Goal: Task Accomplishment & Management: Manage account settings

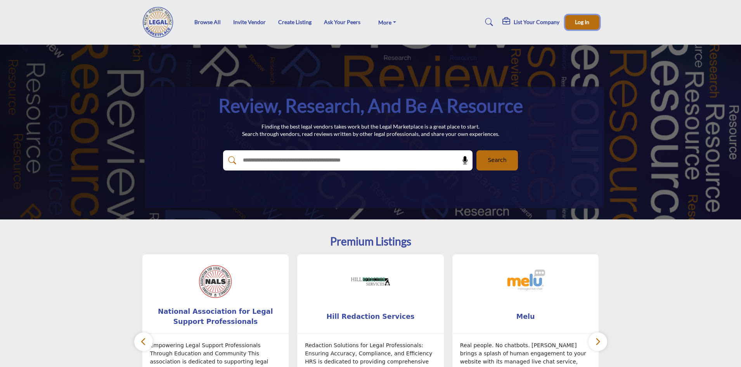
click at [597, 23] on button "Log In" at bounding box center [582, 22] width 34 height 14
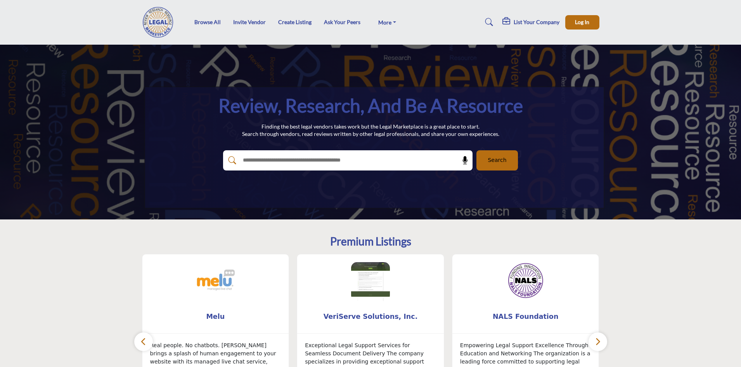
click at [278, 163] on input "text" at bounding box center [331, 160] width 185 height 12
type input "**********"
click at [477, 150] on button "Search" at bounding box center [498, 160] width 42 height 20
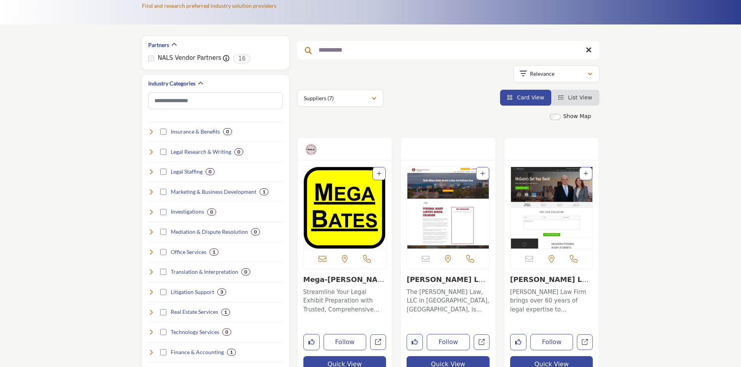
scroll to position [96, 0]
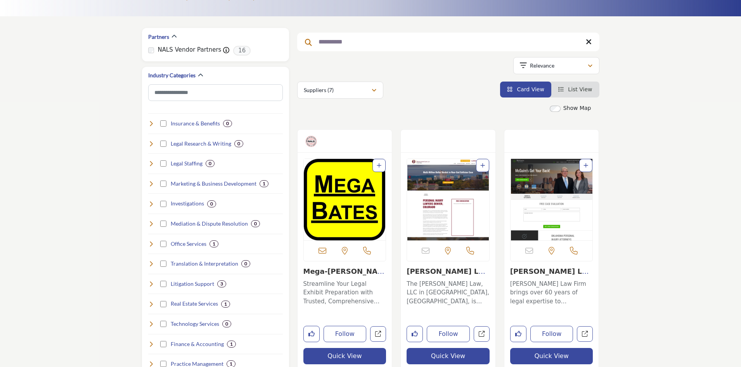
click at [321, 272] on link "Mega-[PERSON_NAME], LLC" at bounding box center [344, 275] width 81 height 17
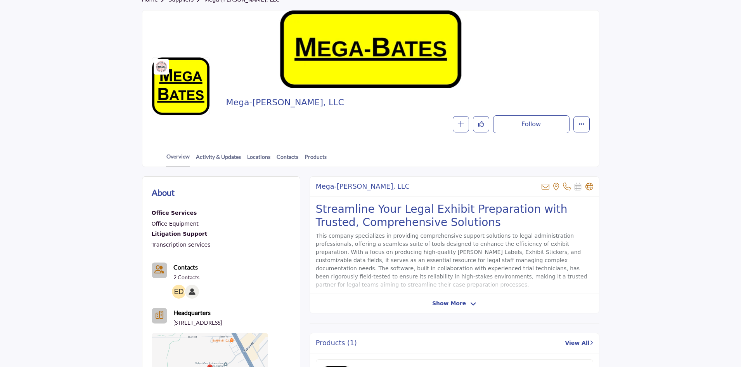
scroll to position [55, 0]
click at [581, 120] on button "Featured" at bounding box center [582, 124] width 16 height 16
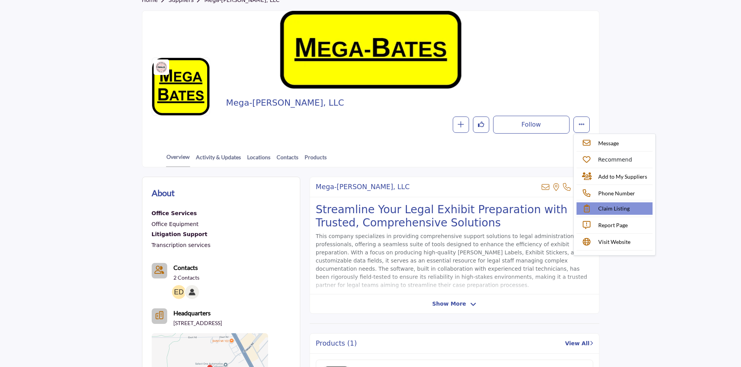
click at [623, 210] on span "Claim Listing" at bounding box center [613, 208] width 31 height 8
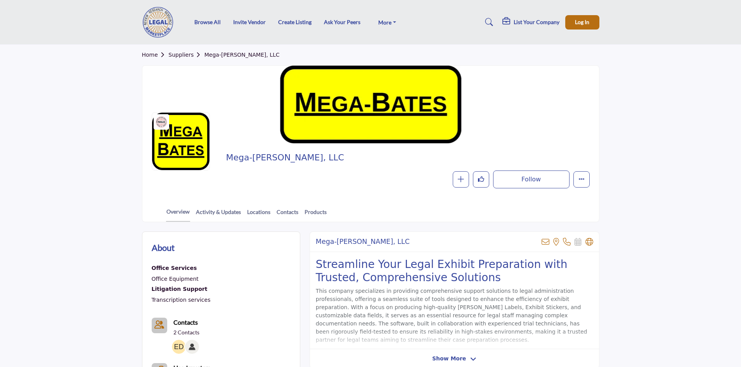
scroll to position [55, 0]
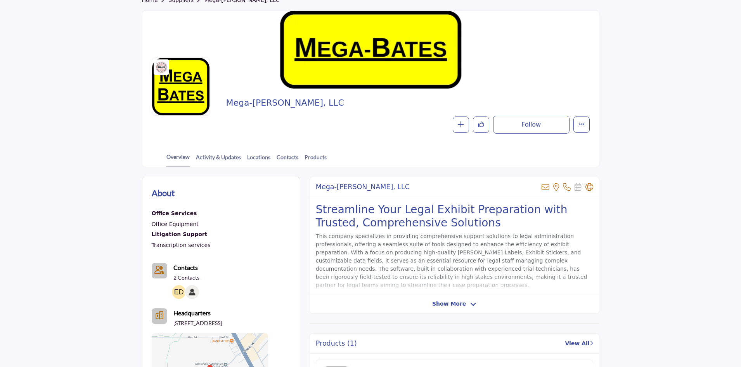
click at [190, 292] on img at bounding box center [192, 292] width 14 height 14
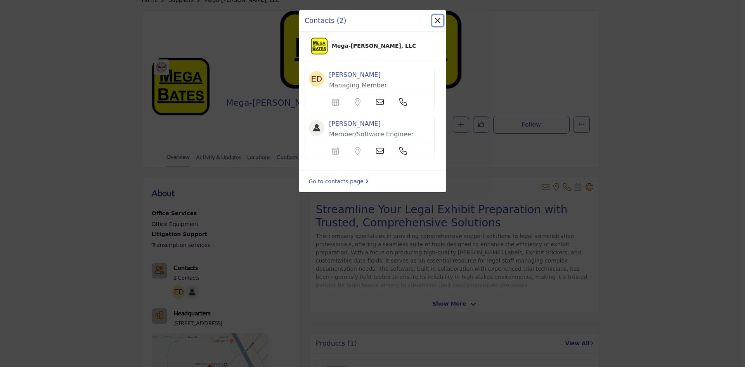
click at [437, 22] on button "Close" at bounding box center [437, 20] width 11 height 11
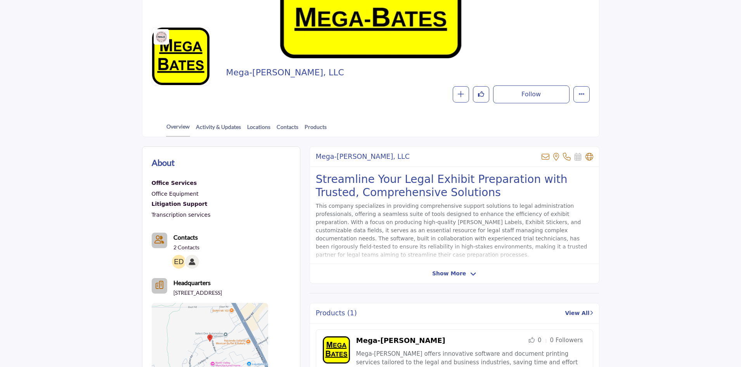
scroll to position [0, 0]
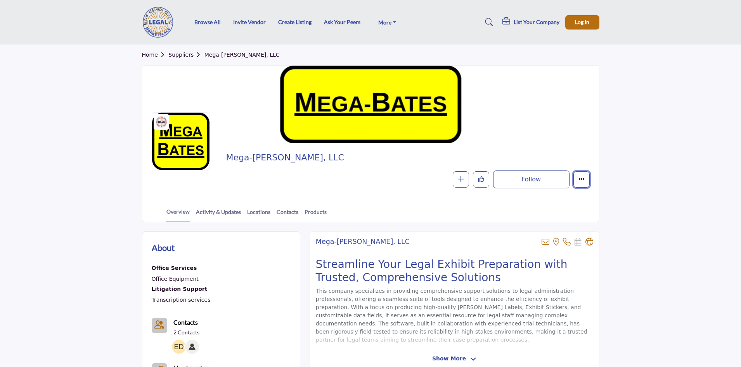
click at [585, 182] on button "Featured" at bounding box center [582, 179] width 16 height 16
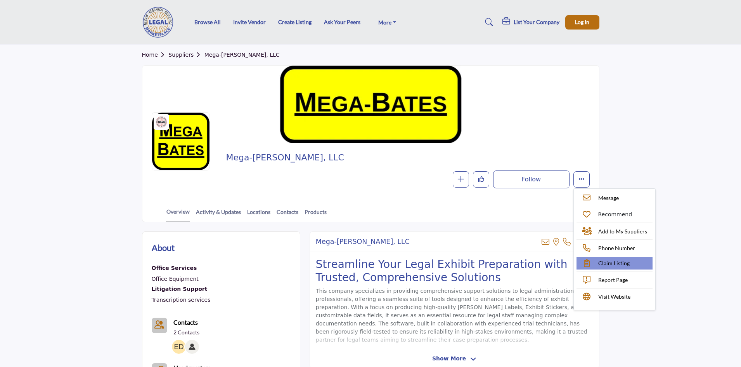
click at [616, 261] on span "Claim Listing" at bounding box center [613, 263] width 31 height 8
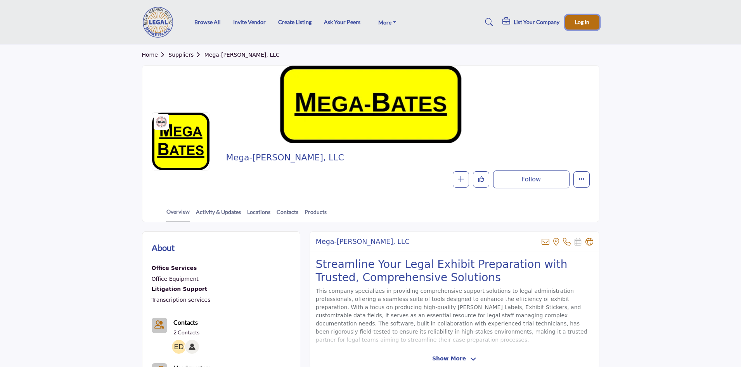
click at [581, 21] on span "Log In" at bounding box center [582, 22] width 14 height 7
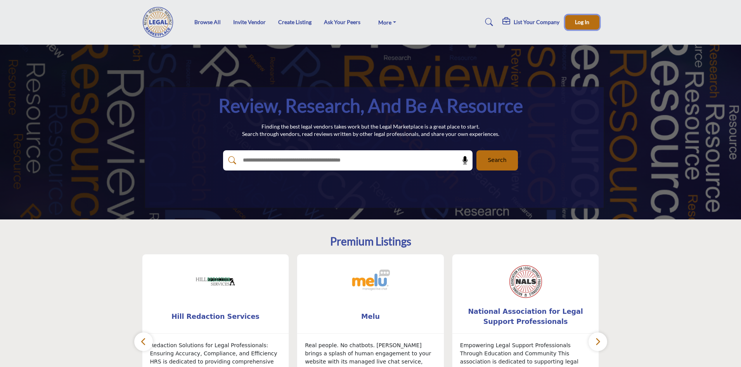
click at [578, 22] on span "Log In" at bounding box center [582, 22] width 14 height 7
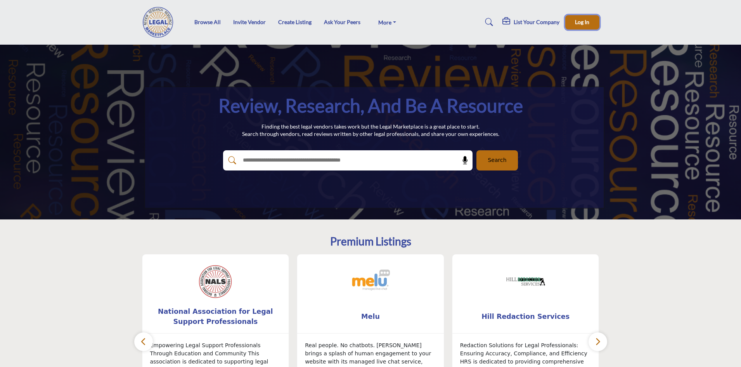
click at [581, 22] on span "Log In" at bounding box center [582, 22] width 14 height 7
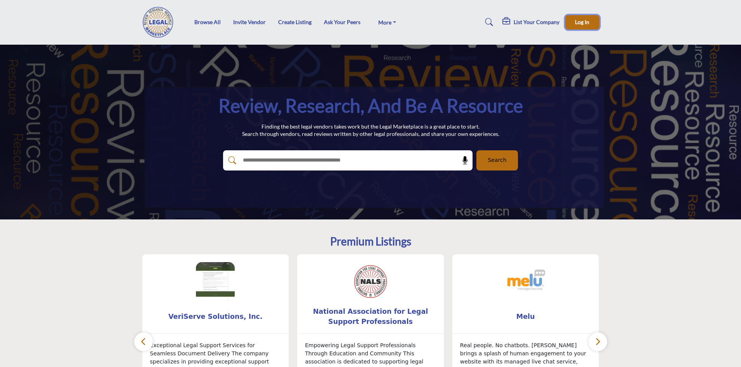
click at [573, 23] on button "Log In" at bounding box center [582, 22] width 34 height 14
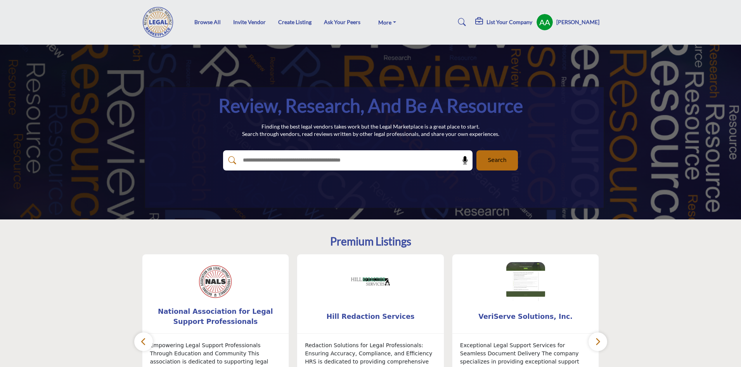
click at [584, 19] on h5 "[PERSON_NAME]" at bounding box center [578, 22] width 43 height 8
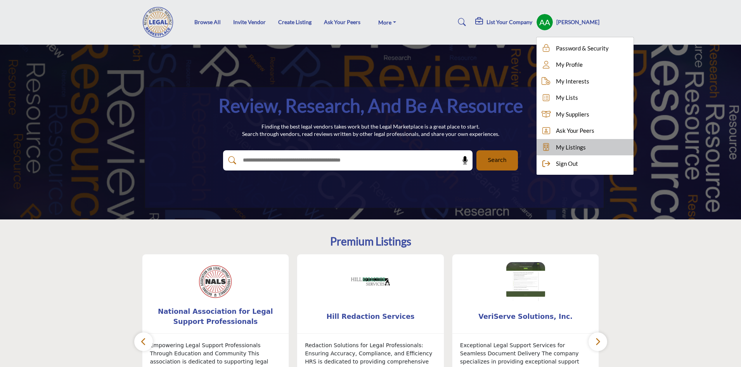
click at [579, 146] on span "My Listings" at bounding box center [571, 147] width 30 height 9
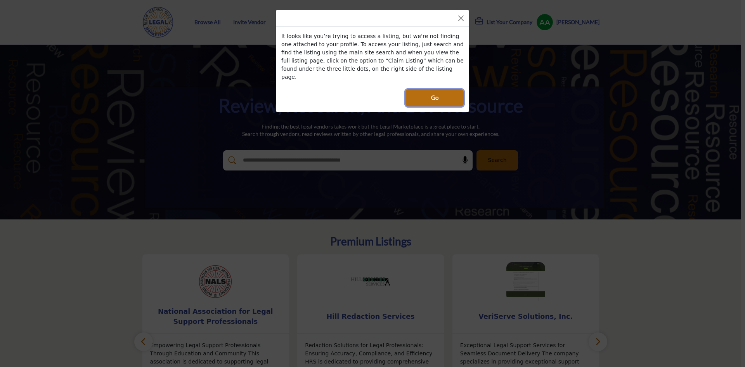
click at [436, 93] on span "Go" at bounding box center [434, 97] width 7 height 9
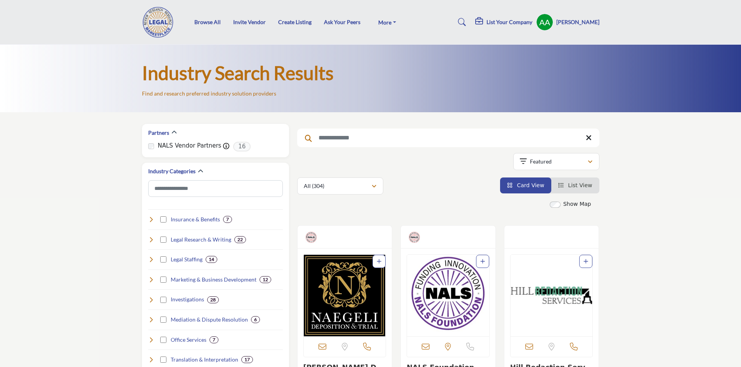
click at [420, 141] on input "Search Keyword" at bounding box center [448, 137] width 302 height 19
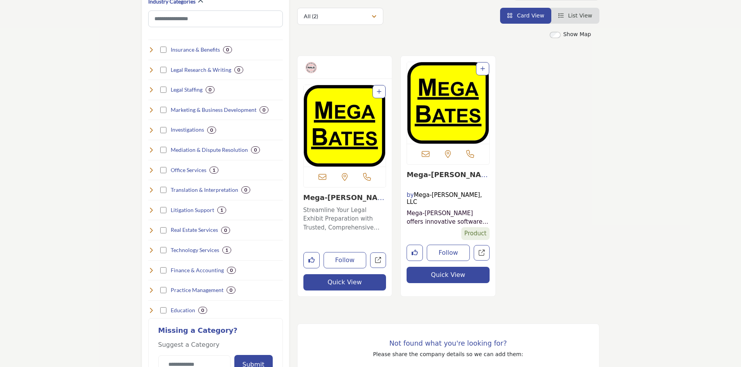
scroll to position [170, 0]
type input "****"
click at [324, 196] on link "Mega-[PERSON_NAME], LLC" at bounding box center [344, 201] width 81 height 17
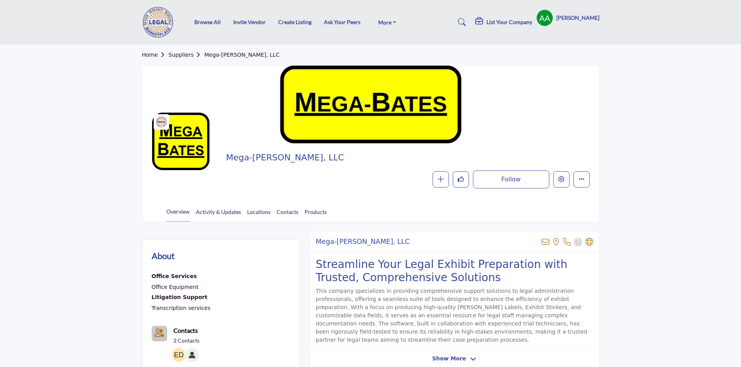
click at [0, 0] on div at bounding box center [0, 0] width 0 height 0
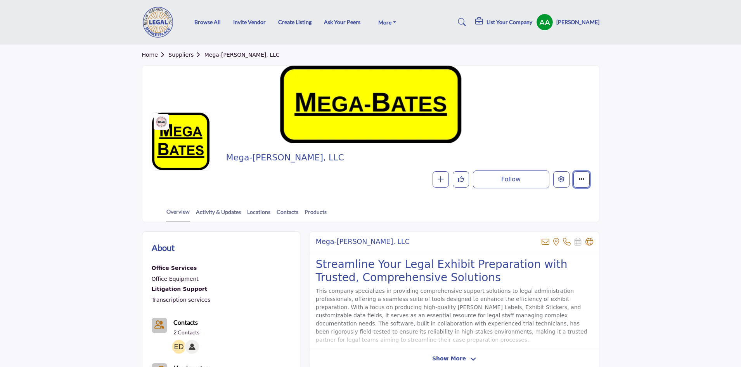
click at [582, 185] on button "Featured" at bounding box center [582, 179] width 16 height 16
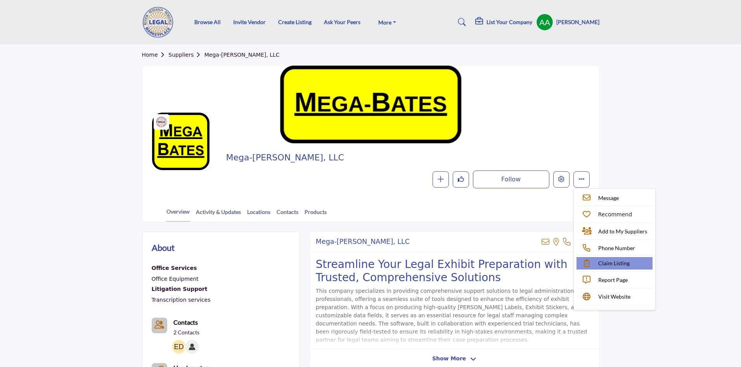
click at [620, 261] on span "Claim Listing" at bounding box center [613, 263] width 31 height 8
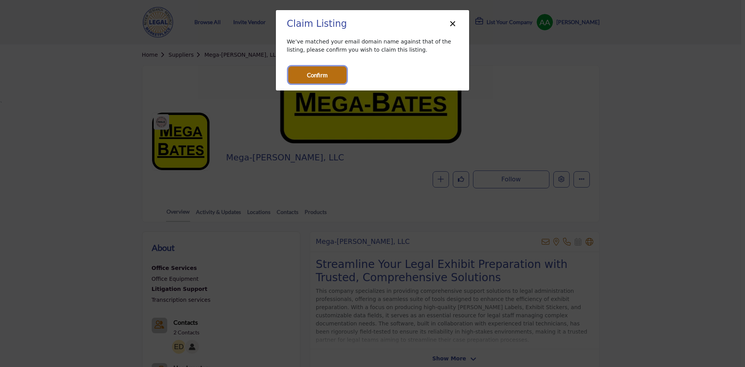
click at [322, 77] on span "Confirm" at bounding box center [317, 75] width 21 height 9
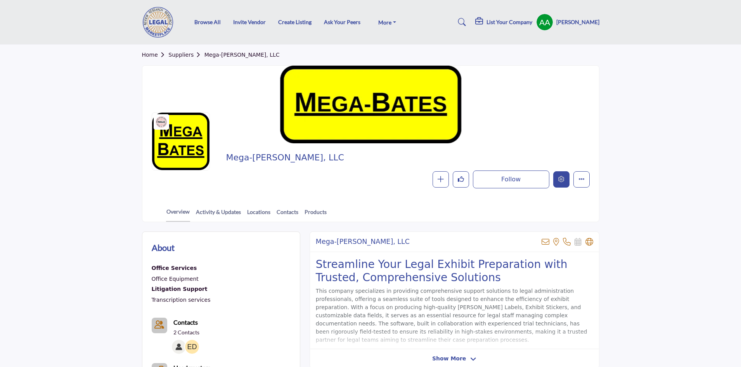
click at [559, 177] on icon "Edit company" at bounding box center [562, 179] width 6 height 6
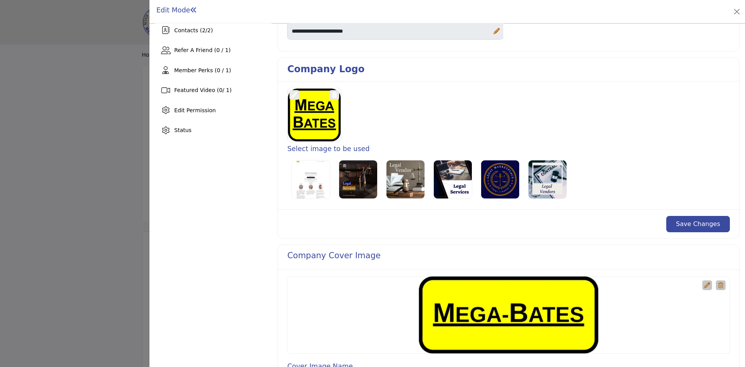
scroll to position [167, 0]
click at [293, 94] on icon at bounding box center [294, 95] width 6 height 6
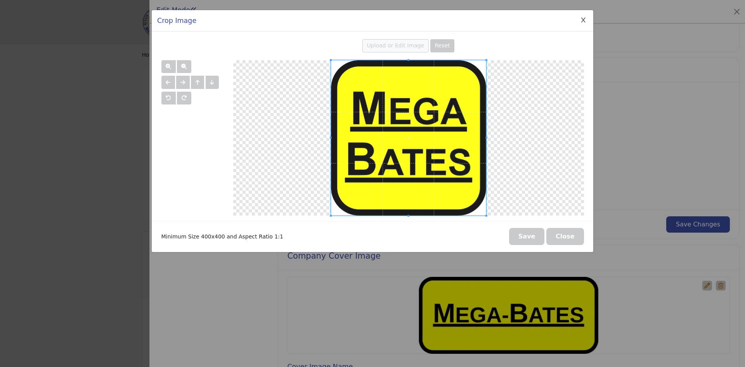
click at [408, 47] on span "Upload or Edit Image" at bounding box center [395, 45] width 57 height 6
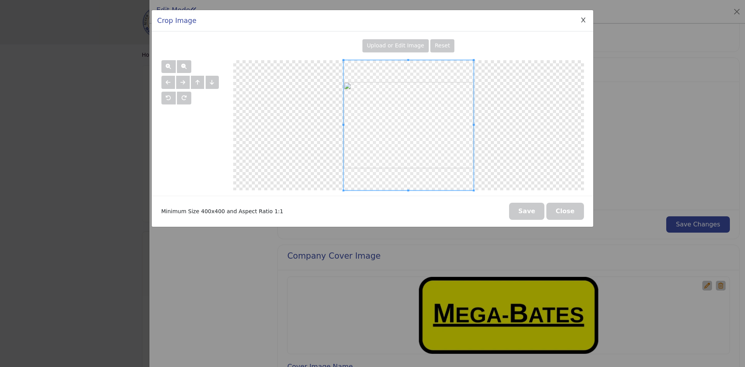
click at [530, 212] on button "Save" at bounding box center [527, 211] width 36 height 17
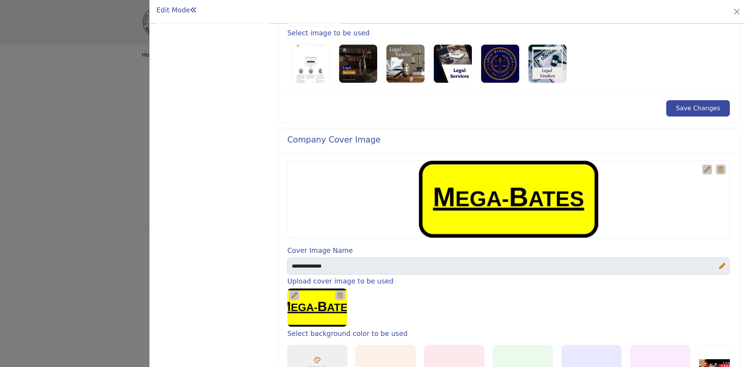
scroll to position [286, 0]
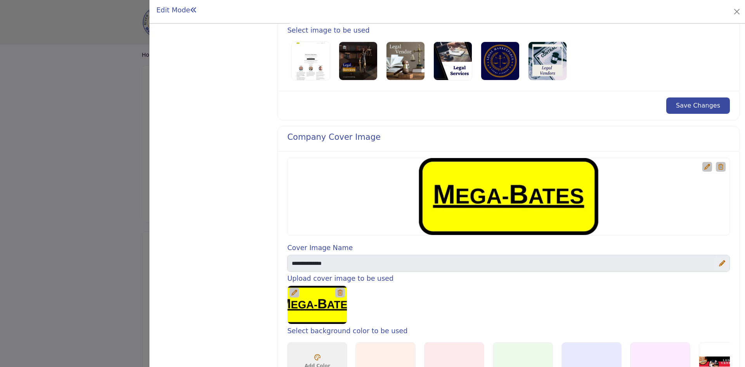
click at [706, 166] on icon at bounding box center [707, 167] width 6 height 6
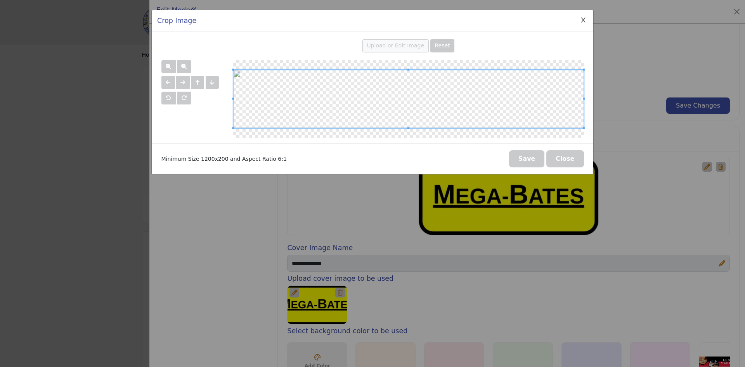
click at [409, 48] on span "Upload or Edit Image" at bounding box center [395, 45] width 57 height 6
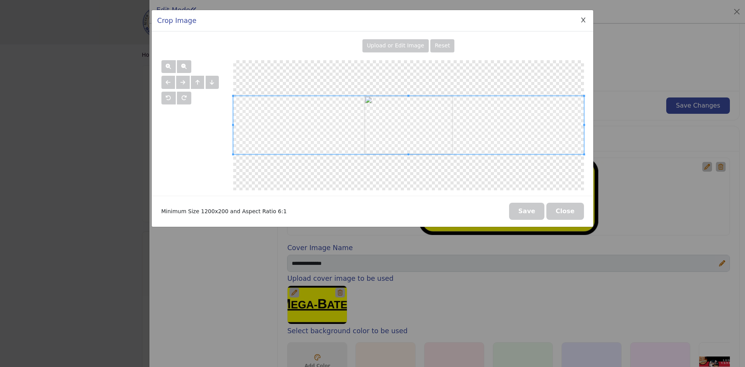
click at [538, 210] on button "Save" at bounding box center [527, 211] width 36 height 17
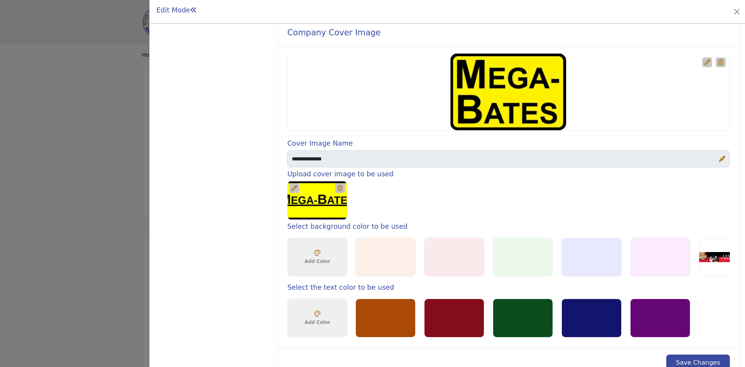
scroll to position [391, 0]
click at [292, 186] on icon at bounding box center [294, 188] width 6 height 6
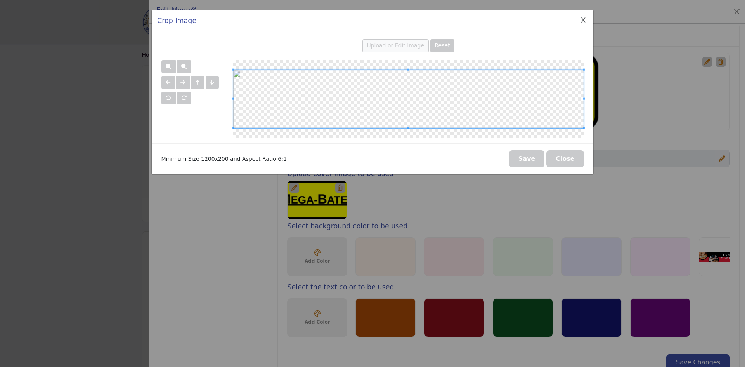
click at [399, 45] on span "Upload or Edit Image" at bounding box center [395, 45] width 57 height 6
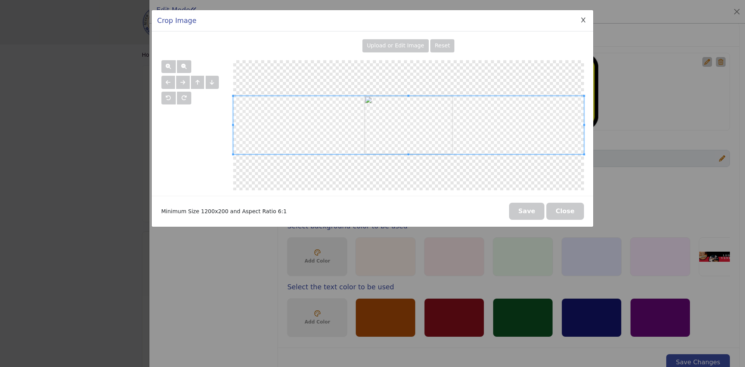
click at [536, 212] on button "Save" at bounding box center [527, 211] width 36 height 17
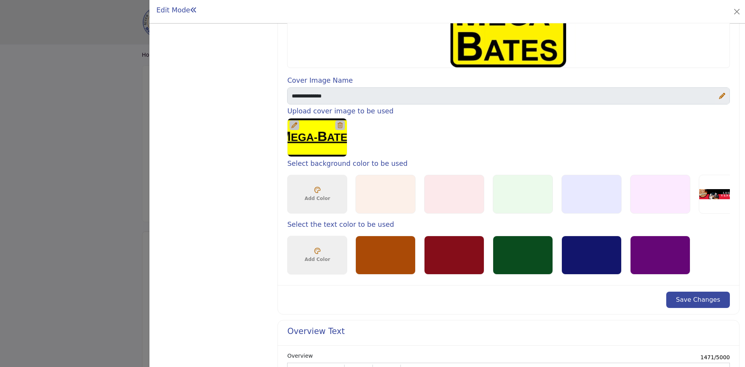
scroll to position [453, 0]
click at [293, 125] on icon at bounding box center [294, 126] width 6 height 6
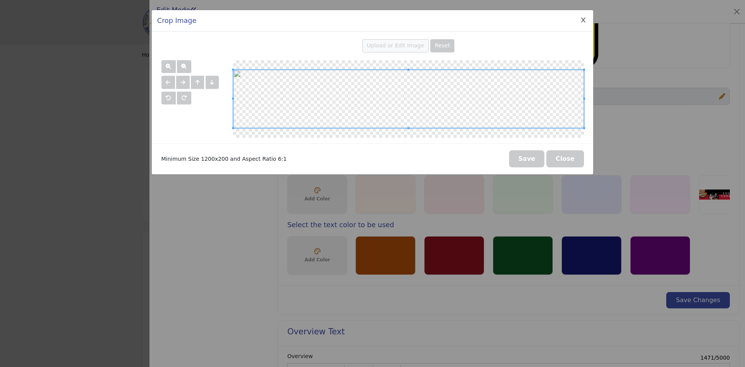
click at [400, 45] on span "Upload or Edit Image" at bounding box center [395, 45] width 57 height 6
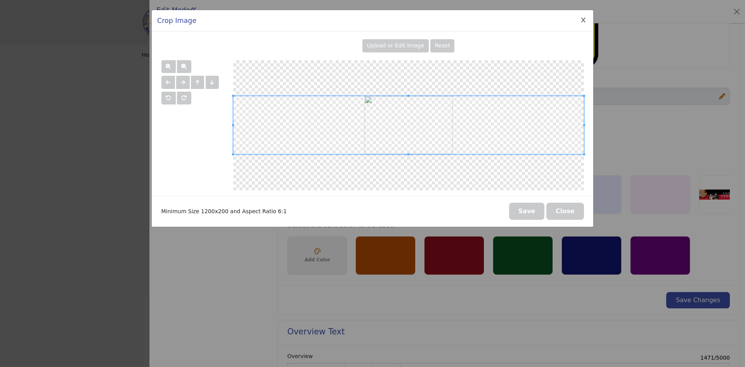
click at [525, 210] on button "Save" at bounding box center [527, 211] width 36 height 17
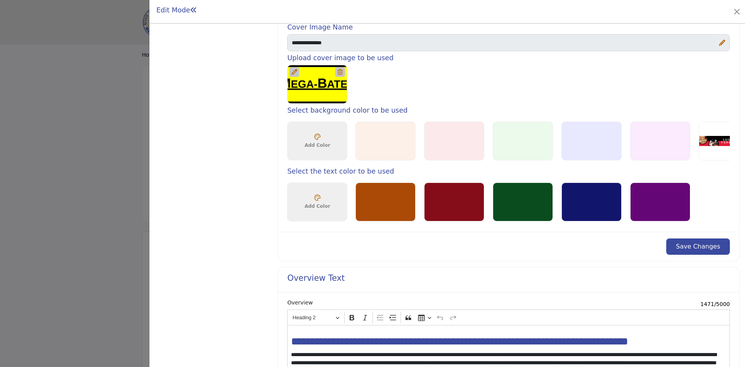
scroll to position [506, 0]
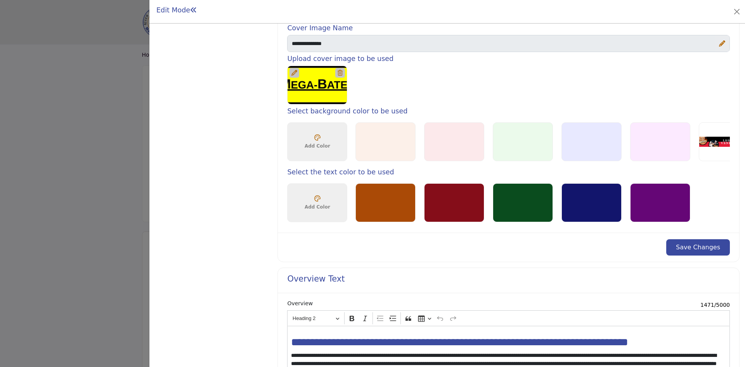
click at [698, 250] on button "Save Changes" at bounding box center [698, 247] width 64 height 16
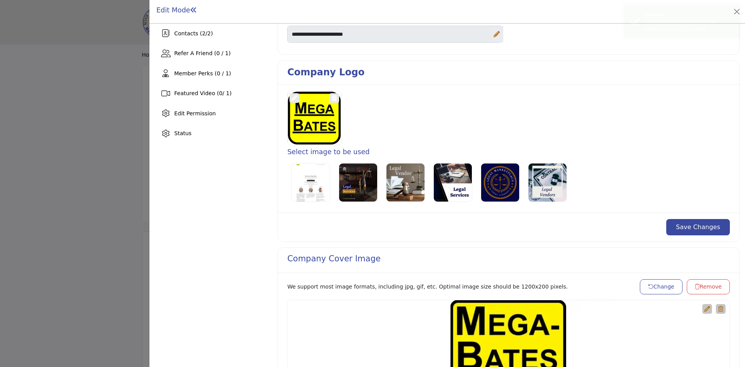
scroll to position [170, 0]
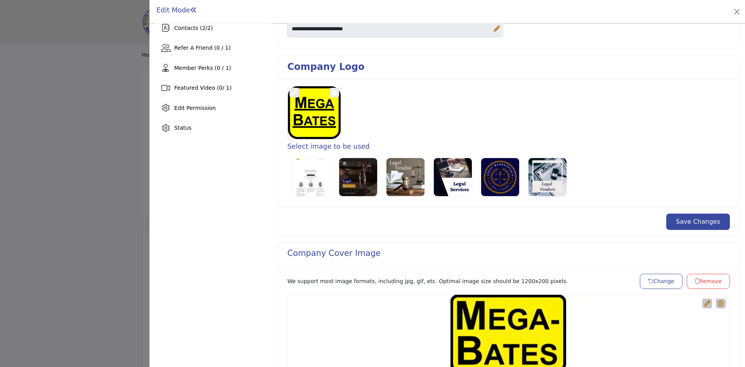
click at [293, 94] on icon at bounding box center [294, 93] width 6 height 6
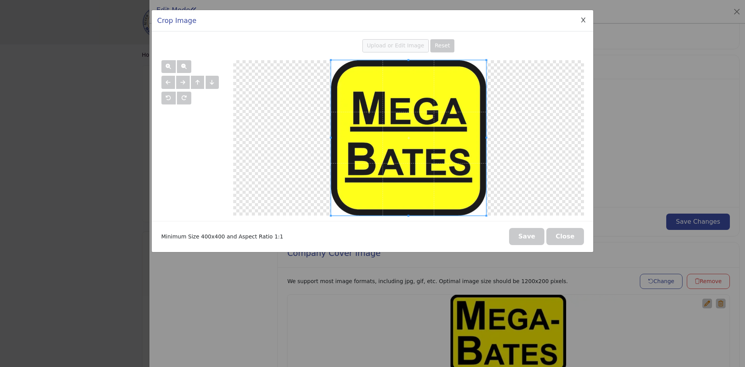
click at [395, 45] on span "Upload or Edit Image" at bounding box center [395, 45] width 57 height 6
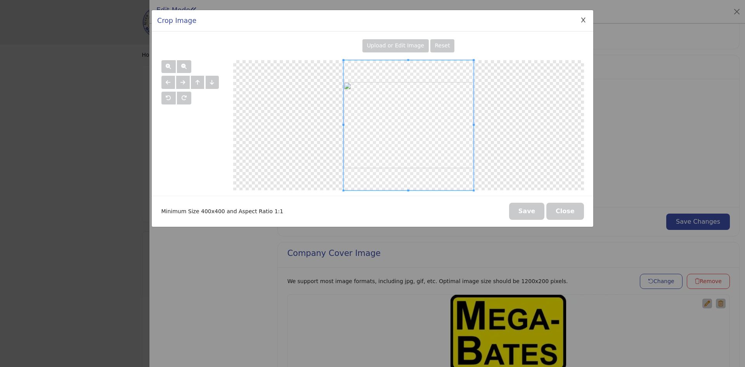
click at [540, 212] on button "Save" at bounding box center [527, 211] width 36 height 17
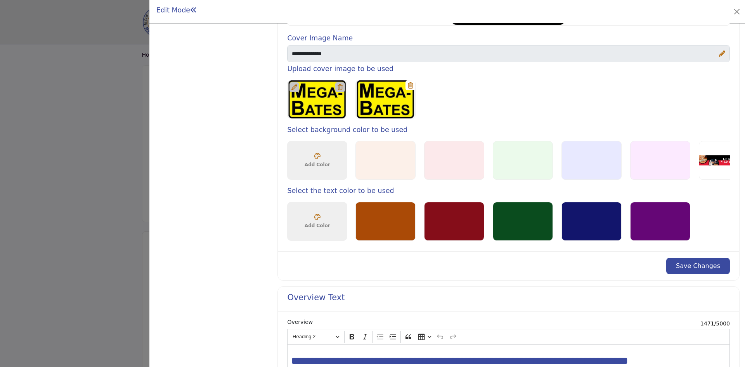
scroll to position [517, 0]
click at [710, 267] on button "Save Changes" at bounding box center [698, 265] width 64 height 16
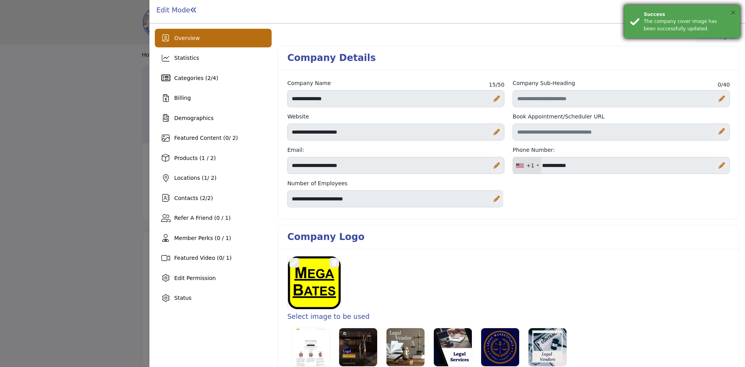
click at [733, 13] on button "×" at bounding box center [733, 13] width 7 height 8
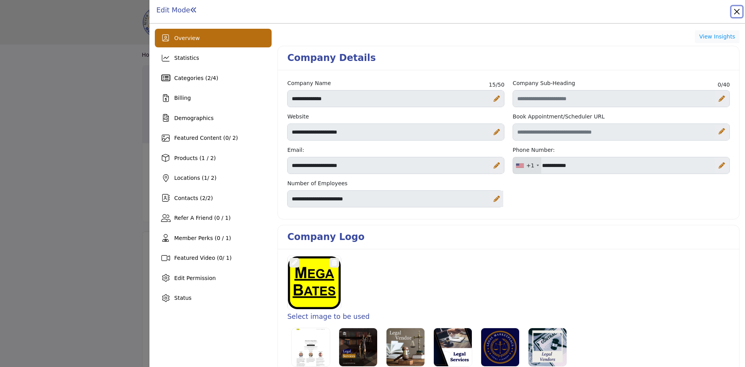
click at [736, 13] on button "Close" at bounding box center [737, 11] width 11 height 11
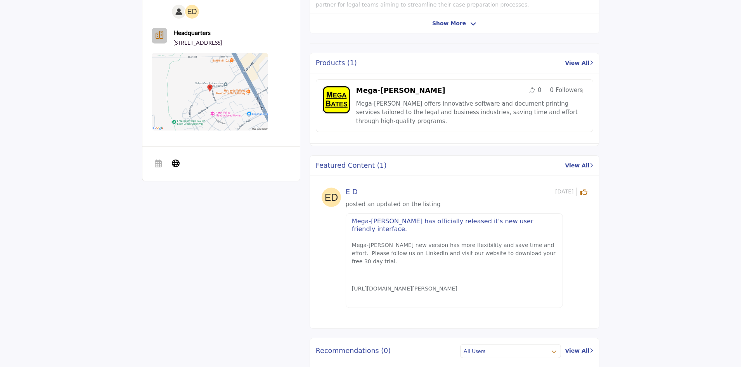
scroll to position [335, 0]
click at [375, 92] on link "Mega-[PERSON_NAME]" at bounding box center [400, 91] width 89 height 8
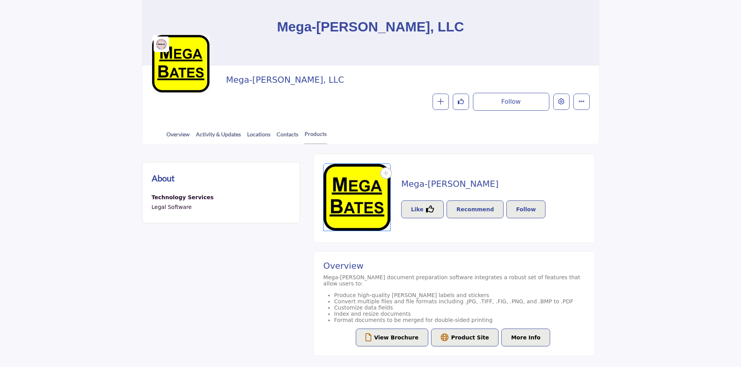
scroll to position [78, 0]
click at [428, 188] on h2 "Mega-[PERSON_NAME]" at bounding box center [474, 184] width 147 height 10
click at [416, 184] on h2 "Mega-[PERSON_NAME]" at bounding box center [474, 184] width 147 height 10
click at [280, 135] on link "Contacts" at bounding box center [287, 137] width 23 height 14
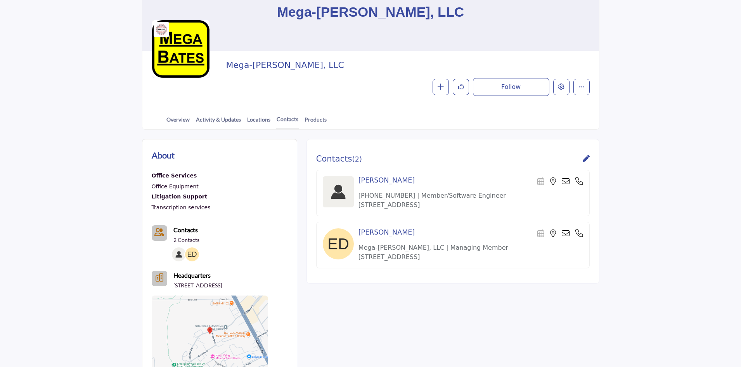
scroll to position [92, 0]
click at [588, 160] on icon at bounding box center [586, 158] width 7 height 7
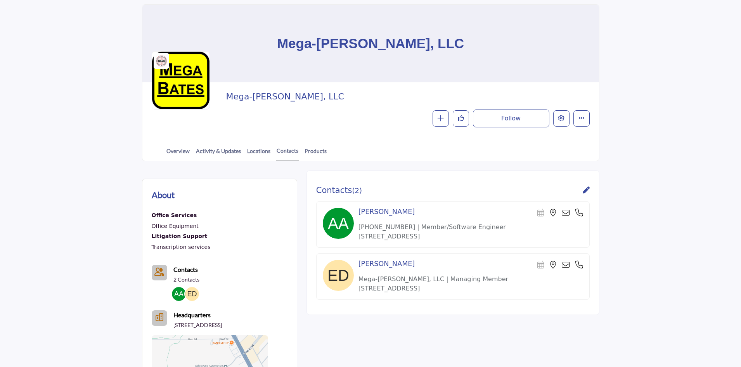
scroll to position [61, 0]
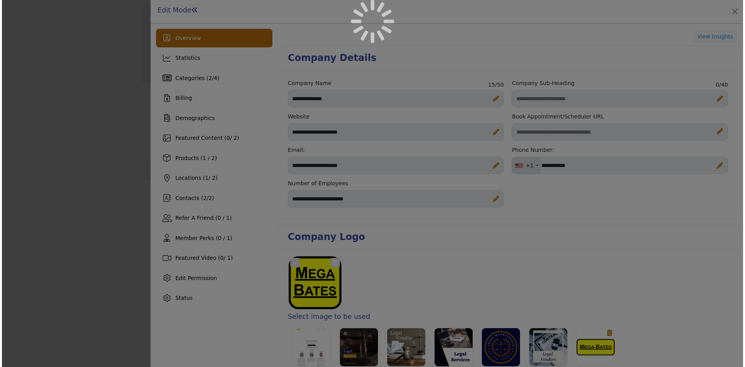
scroll to position [143, 0]
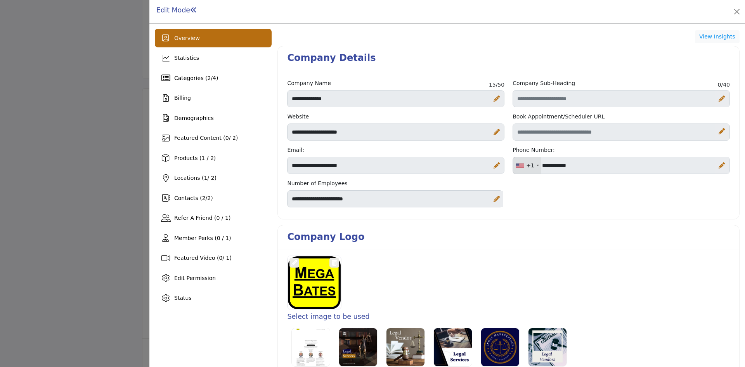
click at [719, 165] on icon at bounding box center [722, 165] width 6 height 6
drag, startPoint x: 594, startPoint y: 167, endPoint x: 537, endPoint y: 170, distance: 57.1
click at [537, 170] on div "+1 United States (US) +1 United Kingdom (GB) +44 Afghanistan (‫افغانستان‬‎) (AF…" at bounding box center [621, 165] width 217 height 17
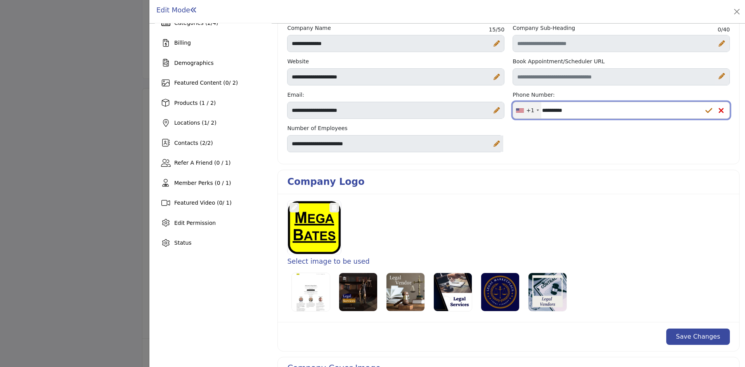
scroll to position [58, 0]
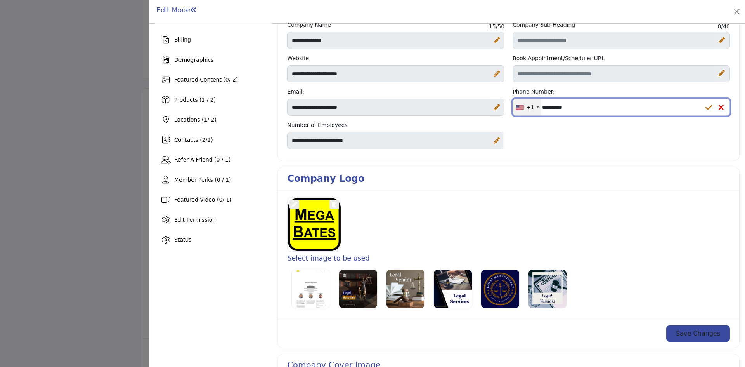
type input "**********"
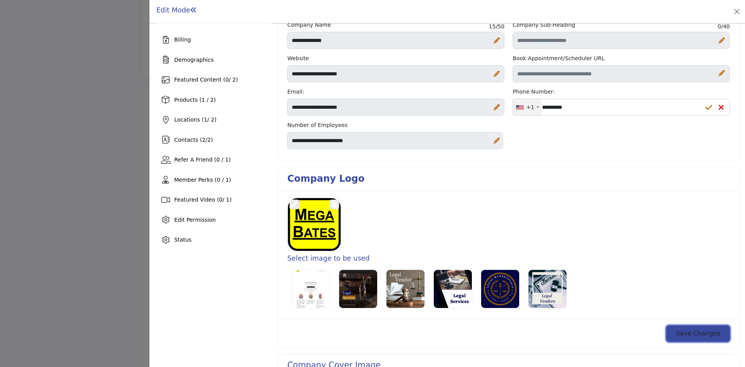
click at [684, 330] on button "Save Changes" at bounding box center [698, 333] width 64 height 16
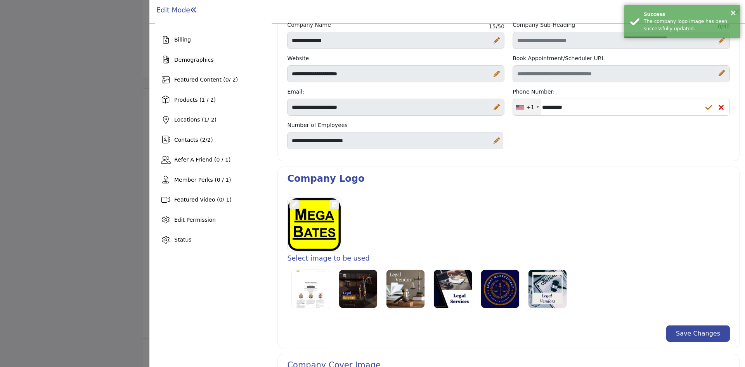
click at [706, 107] on icon at bounding box center [709, 108] width 7 height 8
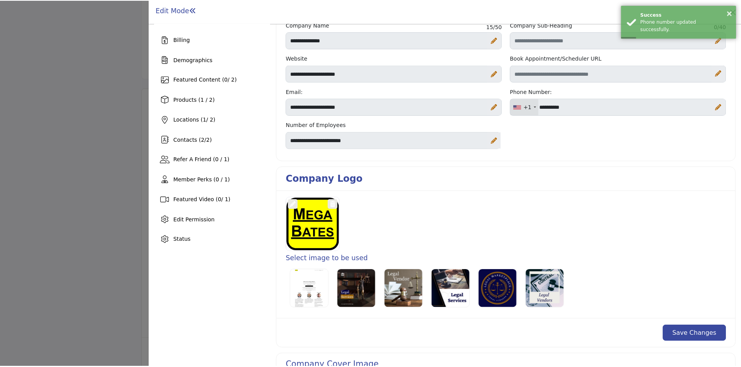
scroll to position [0, 0]
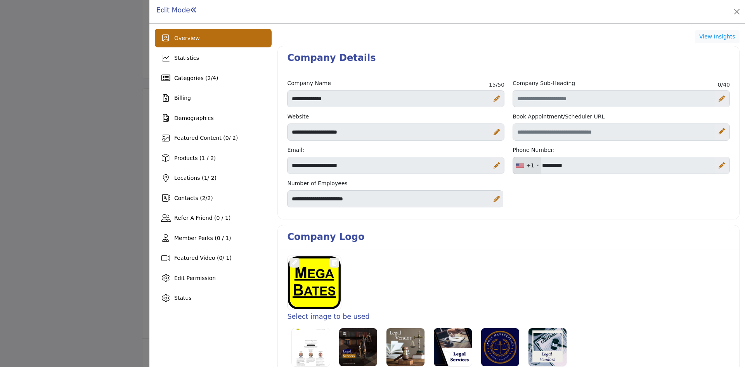
click at [168, 12] on h1 "Edit Mode" at bounding box center [176, 10] width 41 height 8
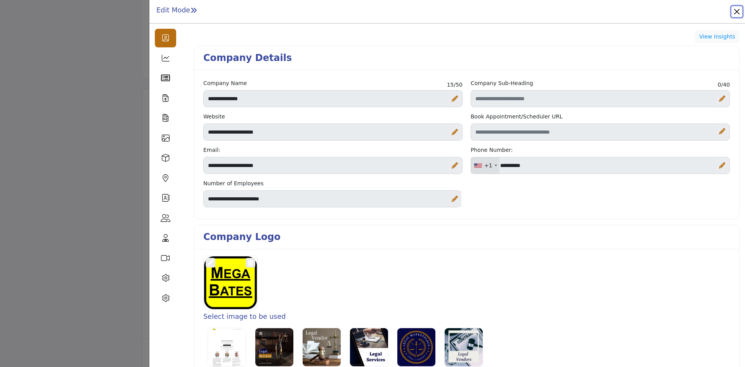
click at [737, 9] on button "Close" at bounding box center [737, 11] width 11 height 11
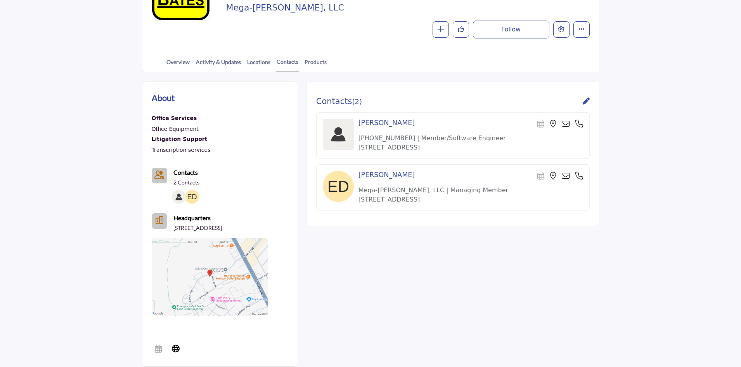
scroll to position [150, 0]
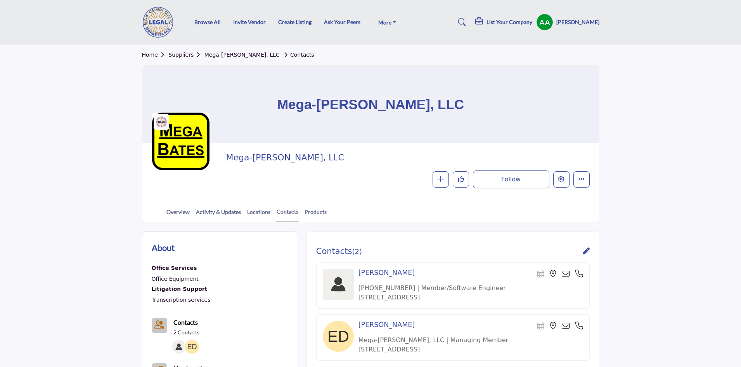
click at [228, 57] on link "Mega-[PERSON_NAME], LLC" at bounding box center [242, 55] width 75 height 6
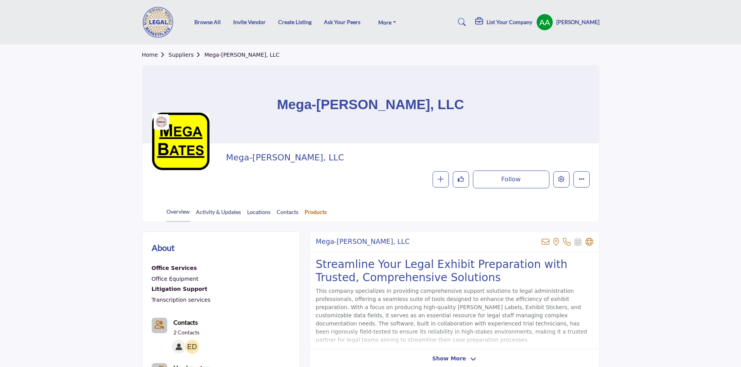
click at [310, 212] on link "Products" at bounding box center [315, 215] width 23 height 14
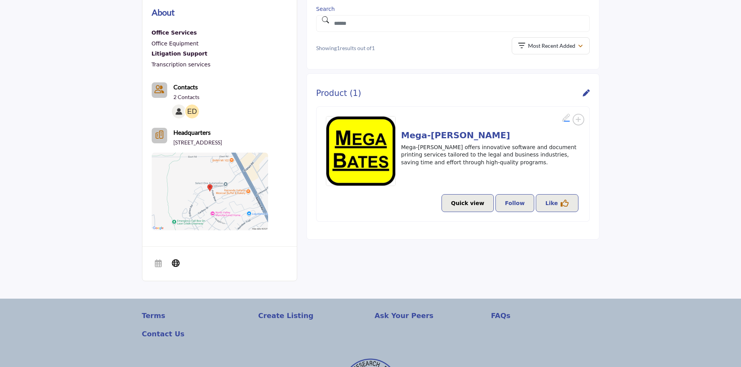
scroll to position [235, 0]
